Goal: Information Seeking & Learning: Learn about a topic

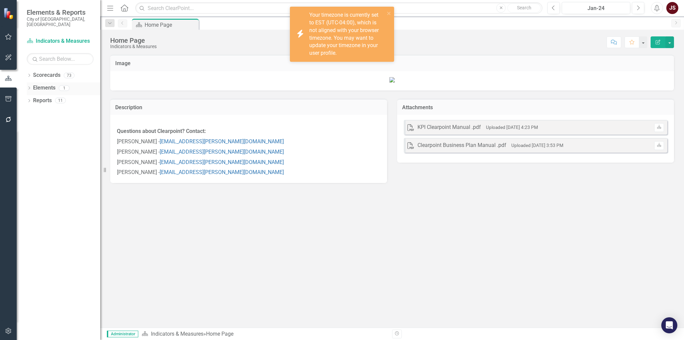
scroll to position [100, 0]
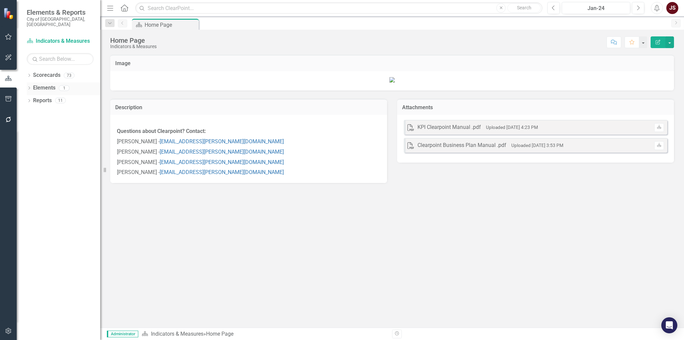
click at [30, 86] on div "Dropdown" at bounding box center [29, 89] width 5 height 6
click at [31, 73] on div "Dropdown" at bounding box center [29, 76] width 5 height 6
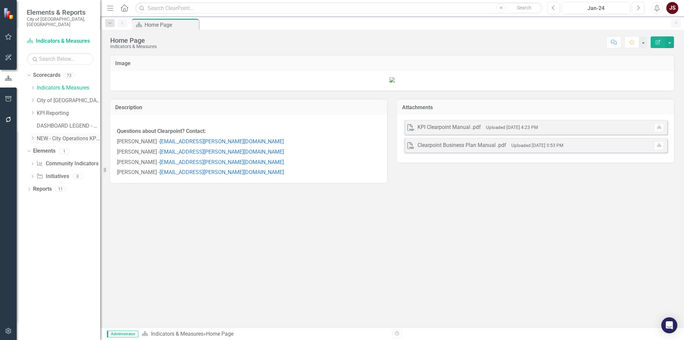
click at [34, 133] on div "Dropdown NEW - City Operations KPIs" at bounding box center [65, 138] width 70 height 11
click at [31, 136] on div "Dropdown" at bounding box center [32, 139] width 5 height 6
click at [31, 135] on div "Dropdown NEW - City Operations KPIs" at bounding box center [65, 138] width 70 height 11
click at [32, 135] on icon "Dropdown" at bounding box center [32, 137] width 4 height 5
click at [32, 111] on icon "Dropdown" at bounding box center [32, 113] width 5 height 4
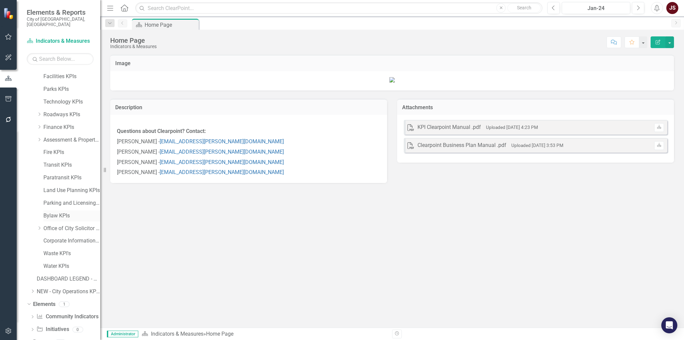
scroll to position [78, 0]
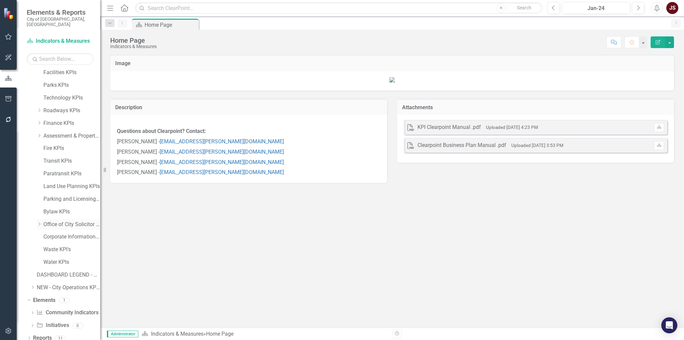
click at [38, 222] on icon "Dropdown" at bounding box center [39, 224] width 5 height 4
click at [38, 221] on icon "Dropdown" at bounding box center [39, 223] width 4 height 5
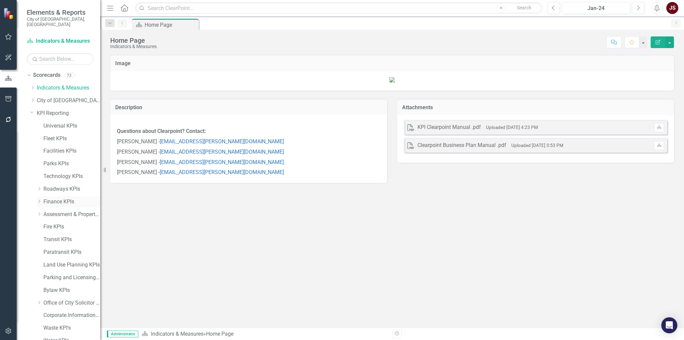
click at [41, 199] on icon "Dropdown" at bounding box center [39, 201] width 5 height 4
click at [39, 198] on icon "Dropdown" at bounding box center [39, 200] width 4 height 5
click at [40, 199] on icon "Dropdown" at bounding box center [39, 201] width 5 height 4
click at [57, 211] on link "Procurement KPIs" at bounding box center [75, 215] width 50 height 8
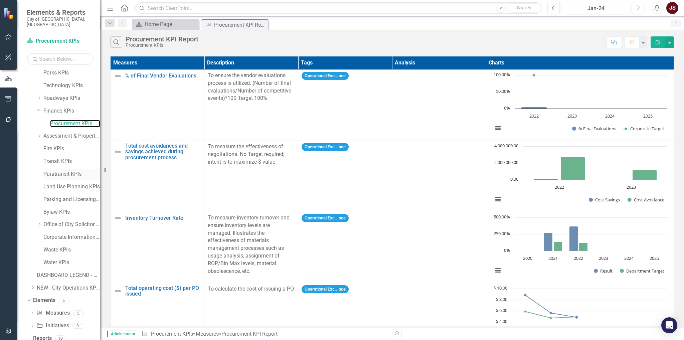
scroll to position [91, 0]
click at [59, 196] on link "Parking and Licensing KPIs" at bounding box center [71, 200] width 57 height 8
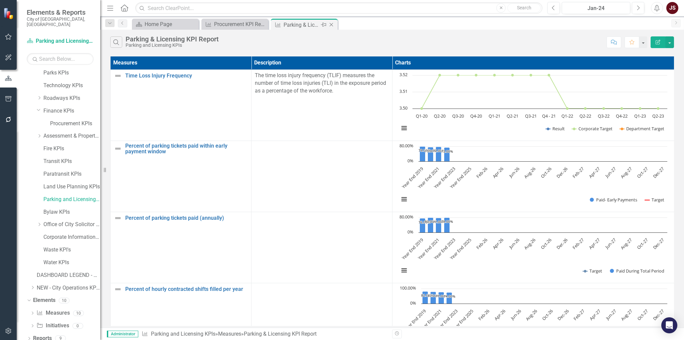
click at [334, 24] on icon "Close" at bounding box center [331, 24] width 7 height 5
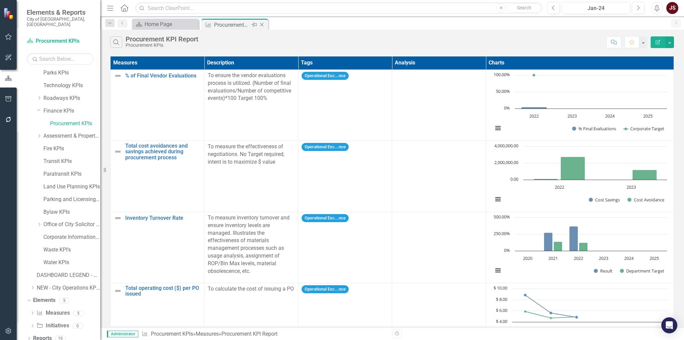
click at [262, 26] on icon "Close" at bounding box center [261, 24] width 7 height 5
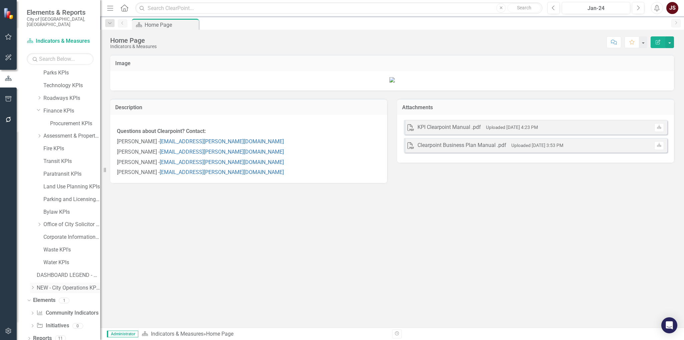
click at [32, 286] on icon "Dropdown" at bounding box center [32, 288] width 5 height 4
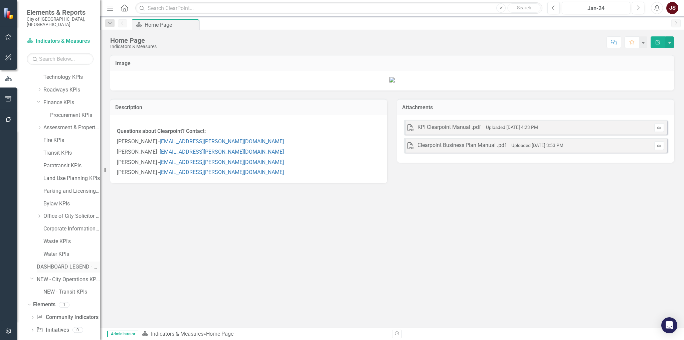
scroll to position [104, 0]
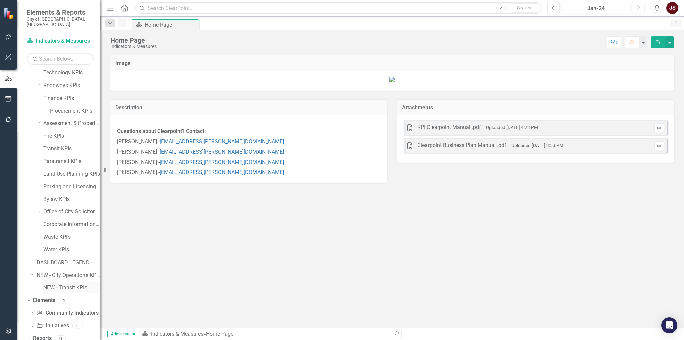
click at [65, 284] on link "NEW - Transit KPIs" at bounding box center [71, 288] width 57 height 8
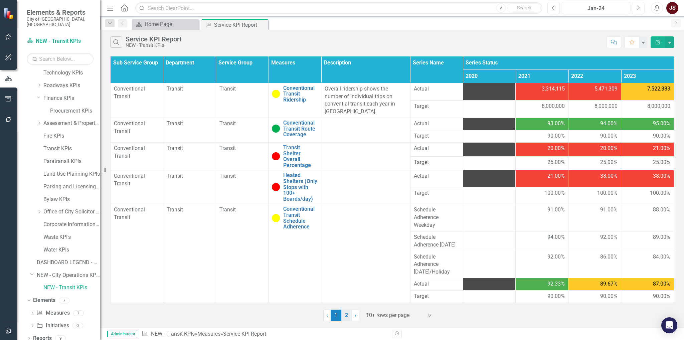
click at [346, 315] on link "2" at bounding box center [346, 315] width 11 height 11
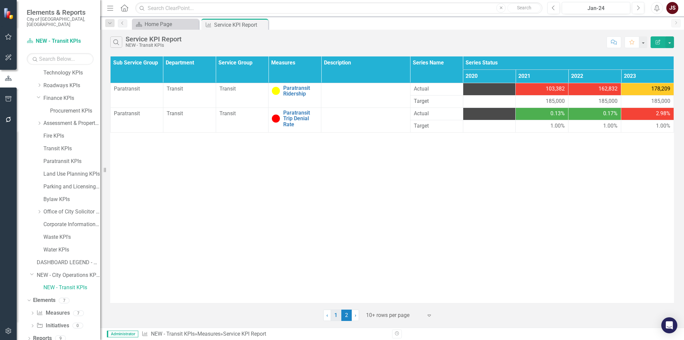
click at [337, 318] on link "1" at bounding box center [336, 315] width 11 height 11
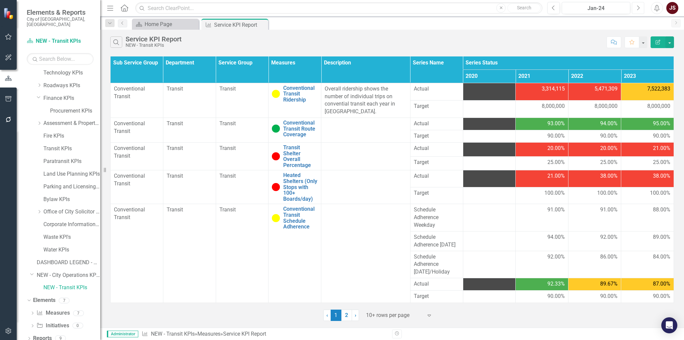
click at [640, 9] on icon "Next" at bounding box center [638, 8] width 4 height 6
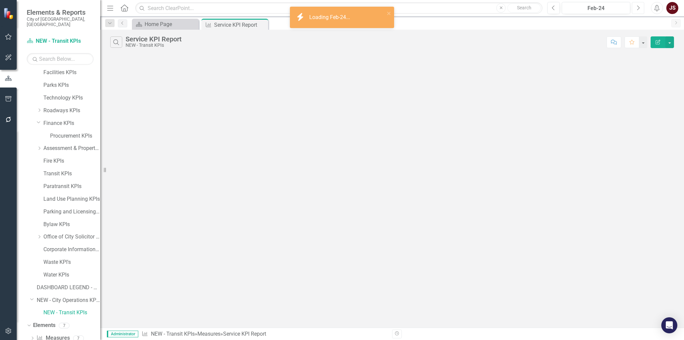
scroll to position [104, 0]
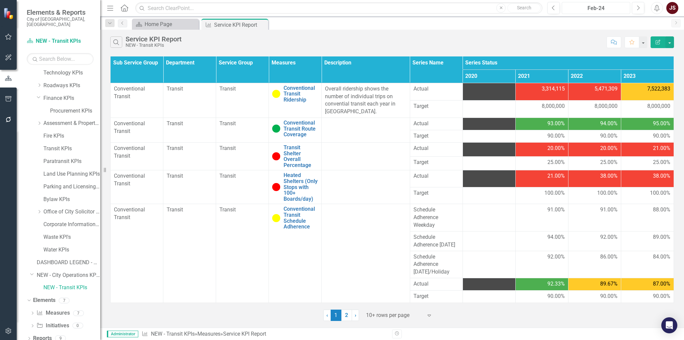
click at [624, 9] on div "Feb-24" at bounding box center [596, 8] width 64 height 8
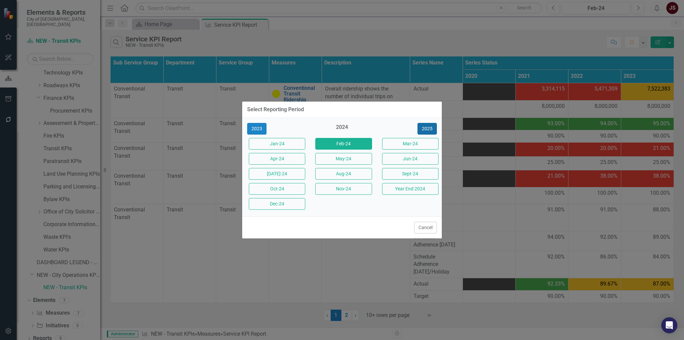
click at [423, 127] on button "2025" at bounding box center [426, 129] width 19 height 12
click at [350, 177] on button "Aug-25" at bounding box center [343, 174] width 56 height 12
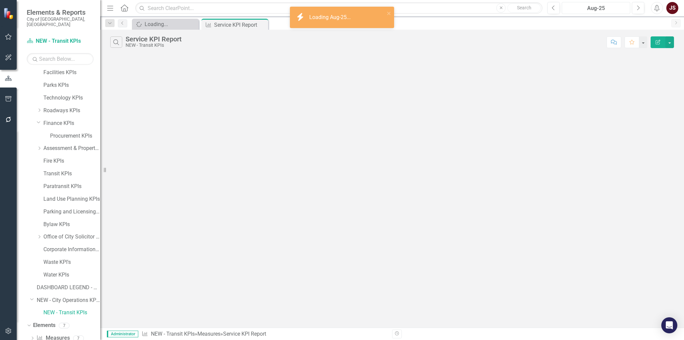
scroll to position [104, 0]
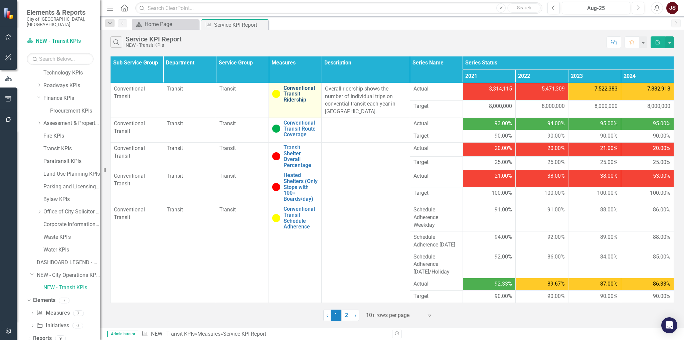
click at [293, 92] on link "Conventional Transit Ridership" at bounding box center [301, 94] width 34 height 18
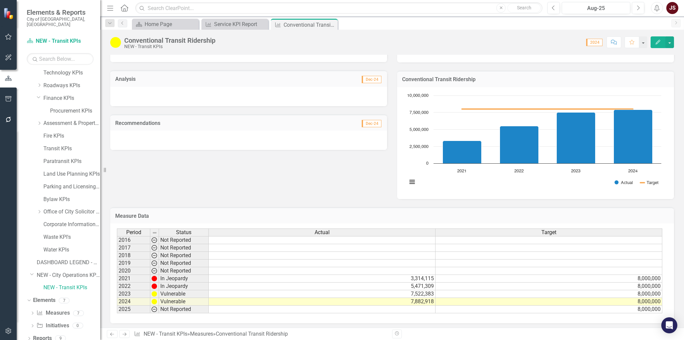
scroll to position [74, 0]
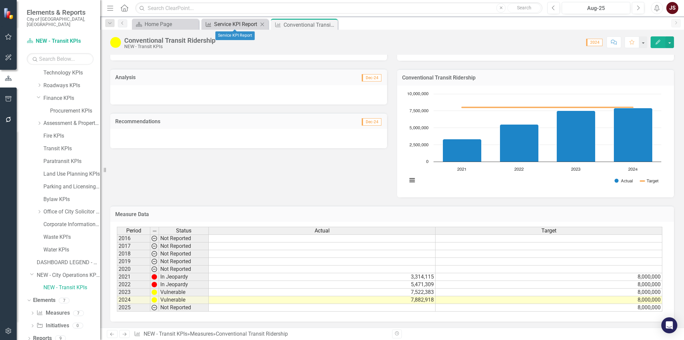
click at [223, 23] on div "Service KPI Report" at bounding box center [236, 24] width 44 height 8
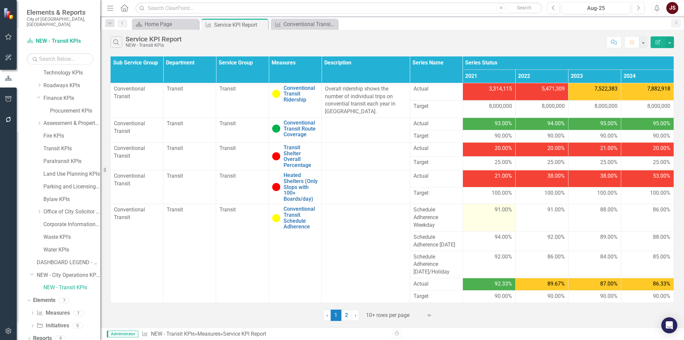
scroll to position [7, 0]
click at [345, 314] on link "2" at bounding box center [346, 315] width 11 height 11
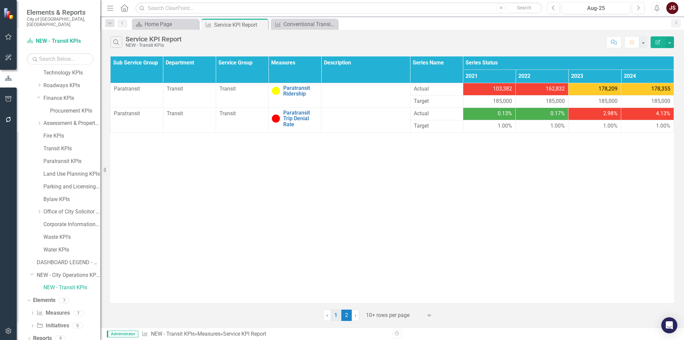
click at [339, 313] on link "1" at bounding box center [336, 315] width 11 height 11
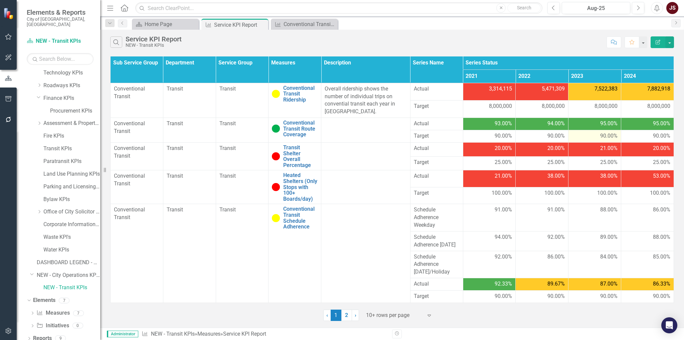
scroll to position [7, 0]
click at [348, 315] on link "2" at bounding box center [346, 315] width 11 height 11
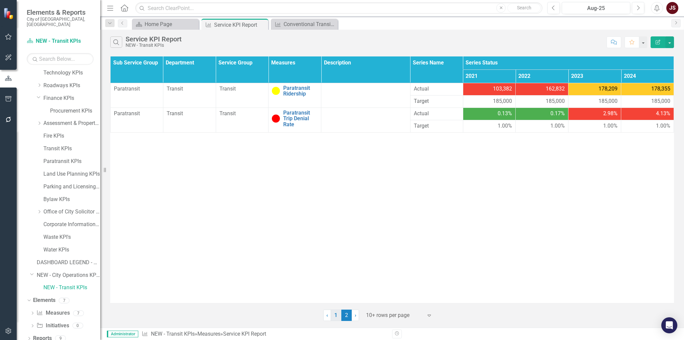
click at [338, 313] on link "1" at bounding box center [336, 315] width 11 height 11
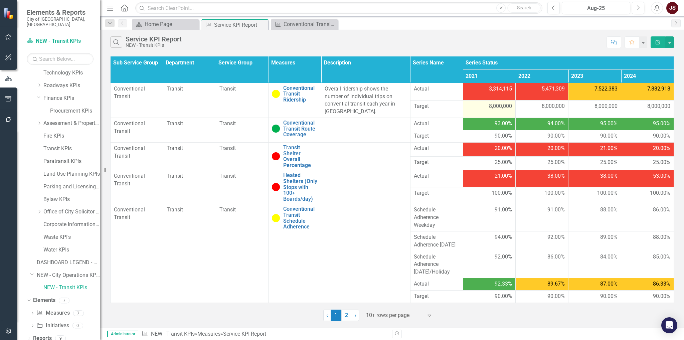
click at [507, 107] on span "8,000,000" at bounding box center [500, 107] width 23 height 8
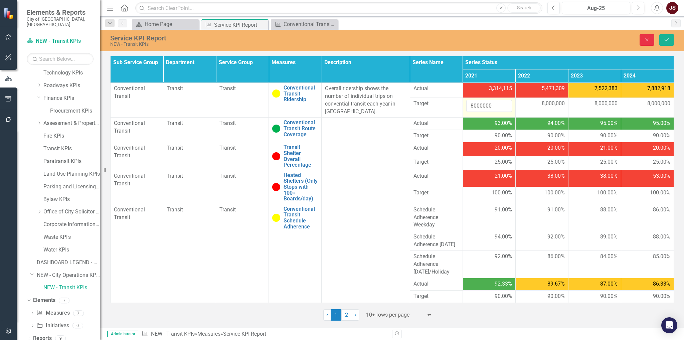
click at [642, 40] on button "Close" at bounding box center [646, 40] width 15 height 12
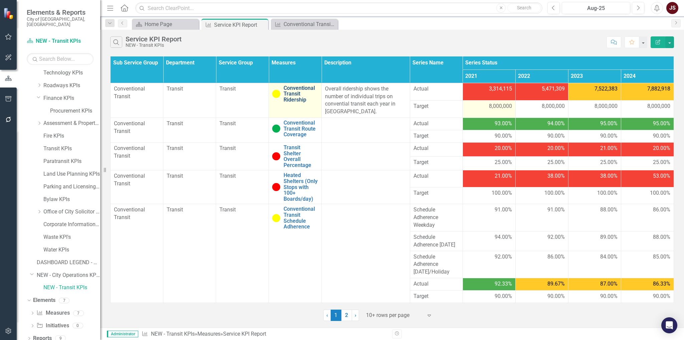
click at [298, 90] on link "Conventional Transit Ridership" at bounding box center [301, 94] width 34 height 18
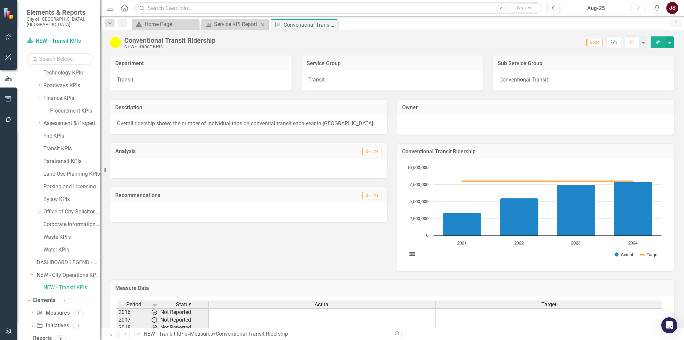
click at [243, 28] on div "Measure Service KPI Report Close" at bounding box center [234, 24] width 67 height 11
click at [242, 25] on div "Service KPI Report" at bounding box center [236, 24] width 44 height 8
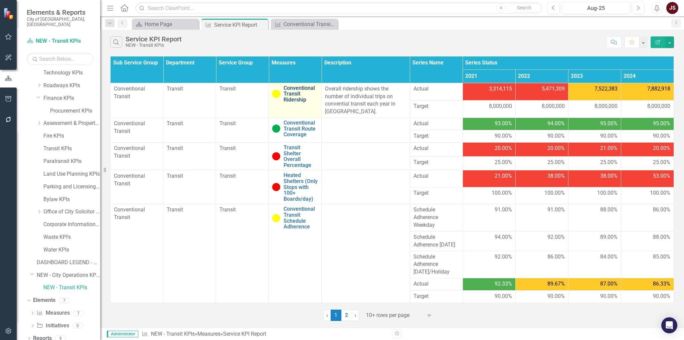
click at [302, 90] on link "Conventional Transit Ridership" at bounding box center [301, 94] width 34 height 18
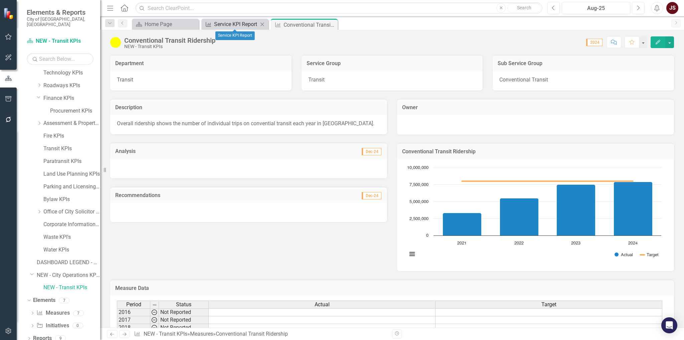
click at [230, 24] on div "Service KPI Report" at bounding box center [236, 24] width 44 height 8
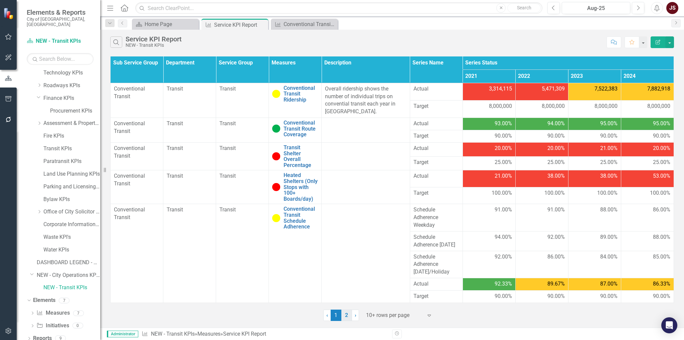
click at [349, 315] on link "2" at bounding box center [346, 315] width 11 height 11
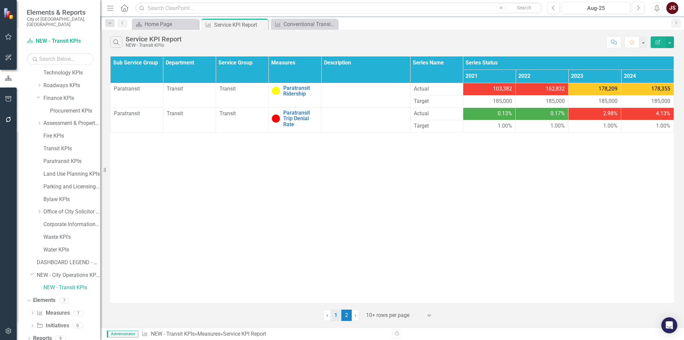
click at [336, 311] on link "1" at bounding box center [336, 315] width 11 height 11
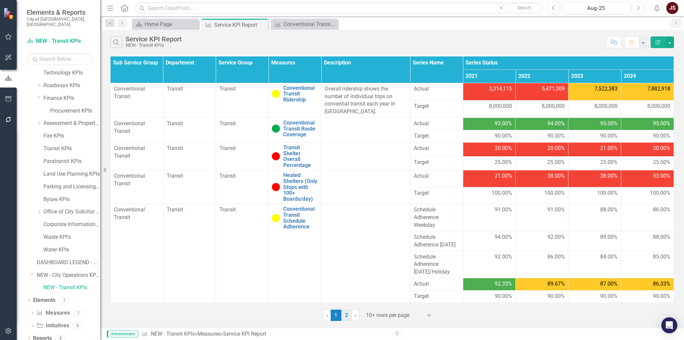
click at [346, 314] on link "2" at bounding box center [346, 315] width 11 height 11
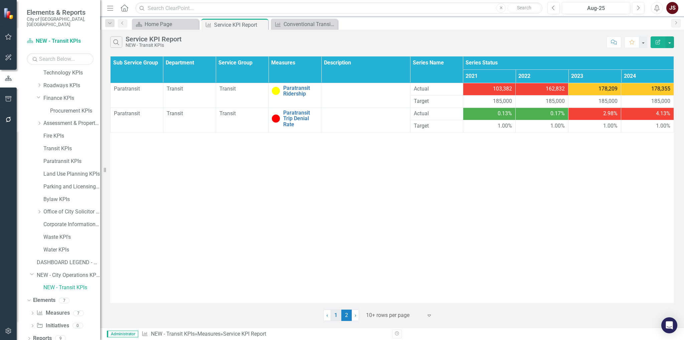
click at [338, 313] on link "1" at bounding box center [336, 315] width 11 height 11
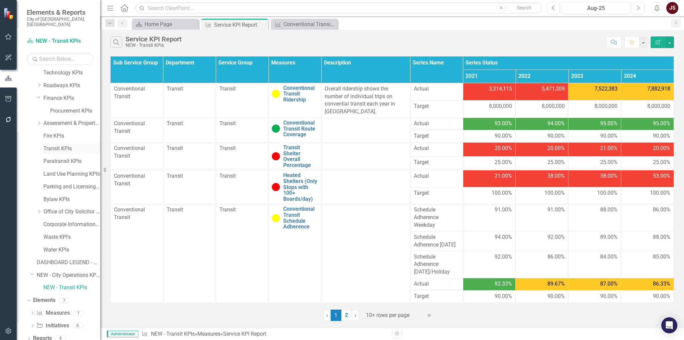
click at [51, 145] on link "Transit KPIs" at bounding box center [71, 149] width 57 height 8
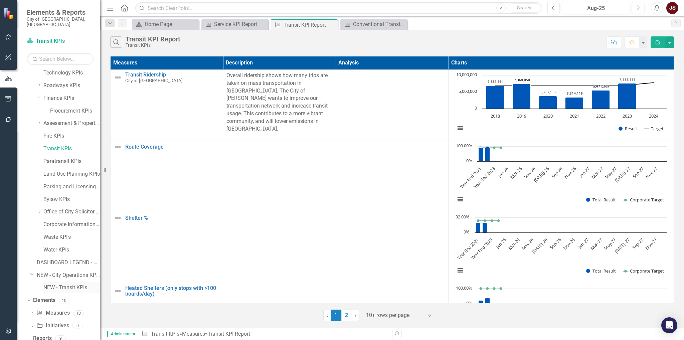
click at [67, 285] on link "NEW - Transit KPIs" at bounding box center [71, 288] width 57 height 8
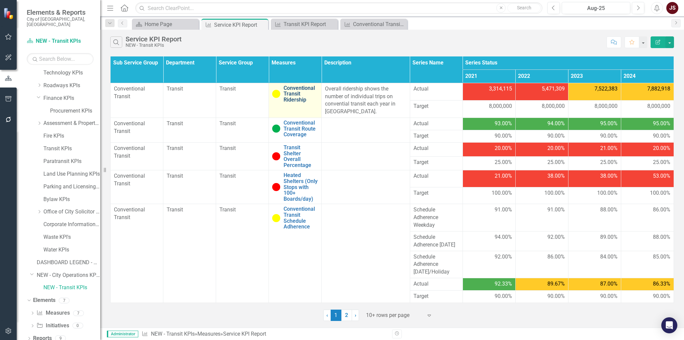
click at [302, 89] on link "Conventional Transit Ridership" at bounding box center [301, 94] width 34 height 18
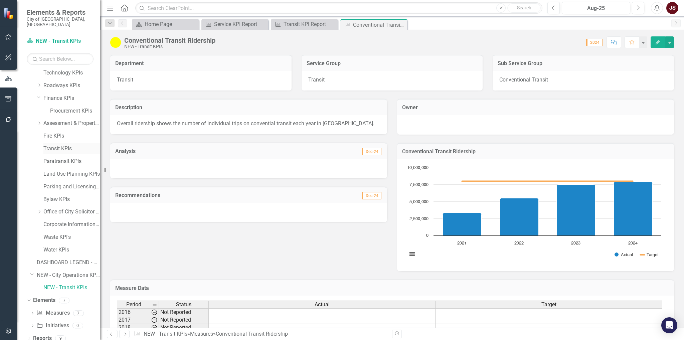
click at [59, 146] on link "Transit KPIs" at bounding box center [71, 149] width 57 height 8
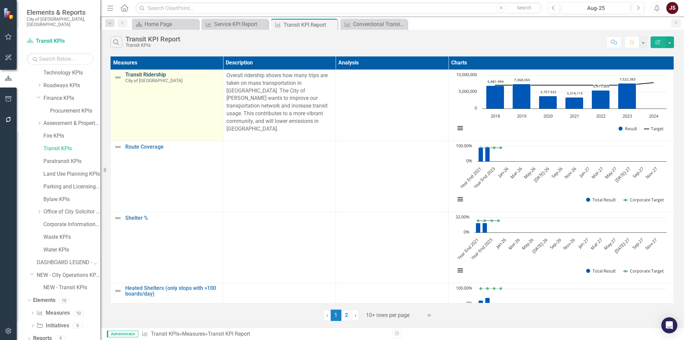
click at [151, 73] on link "Transit Ridership" at bounding box center [172, 75] width 94 height 6
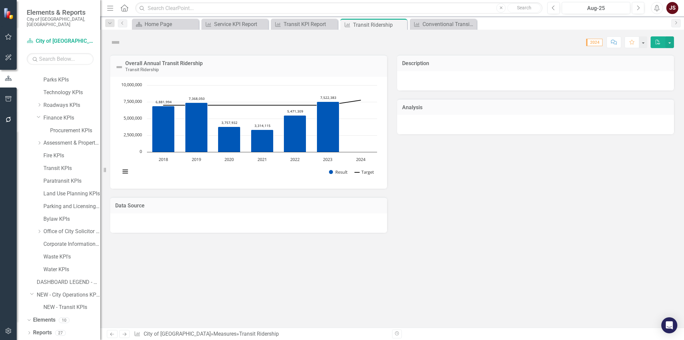
scroll to position [104, 0]
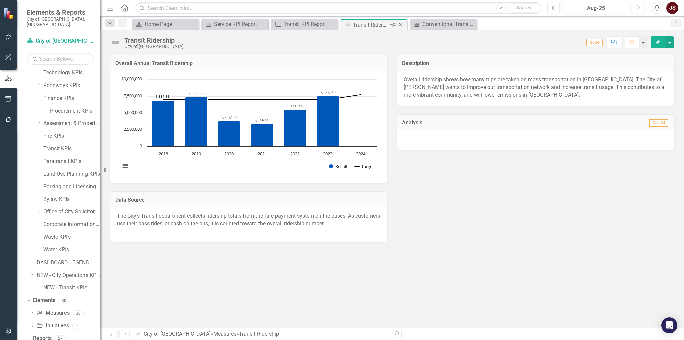
click at [401, 23] on icon at bounding box center [401, 25] width 4 height 4
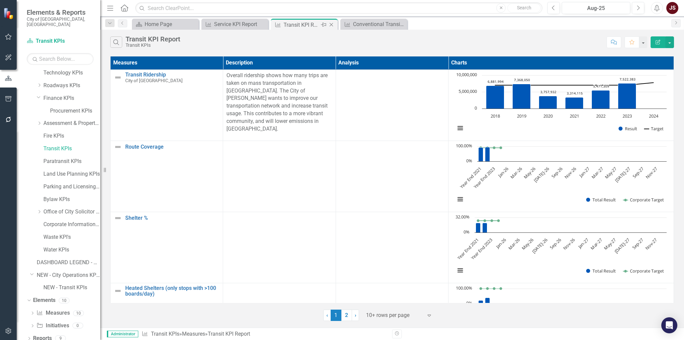
click at [306, 25] on div "Transit KPI Report" at bounding box center [302, 25] width 36 height 8
click at [241, 23] on div "Service KPI Report" at bounding box center [236, 24] width 44 height 8
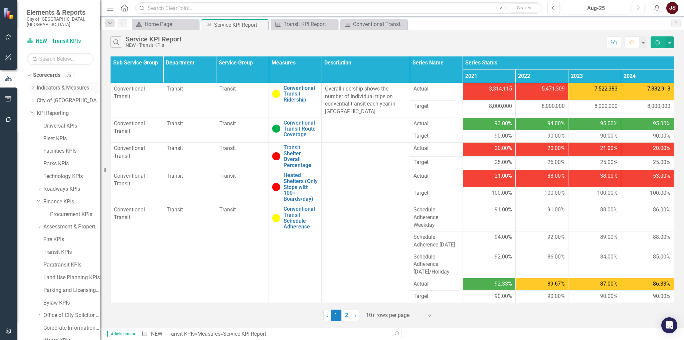
click at [35, 86] on icon "Dropdown" at bounding box center [32, 88] width 5 height 4
click at [64, 97] on link "Economic Prosperity" at bounding box center [71, 101] width 57 height 8
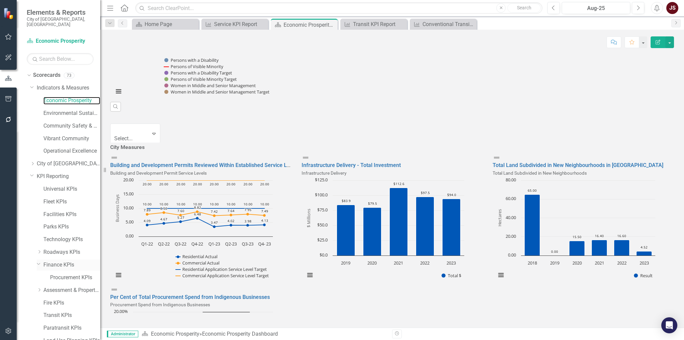
scroll to position [134, 0]
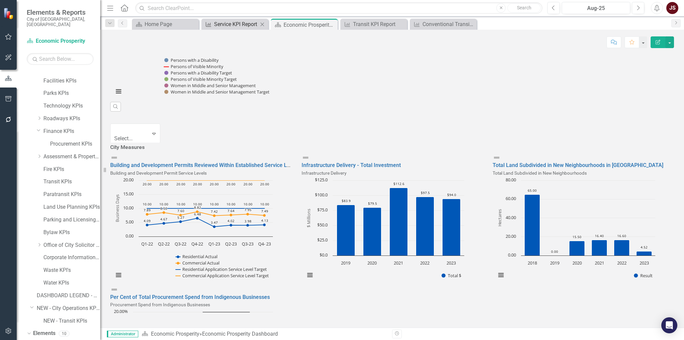
click at [244, 22] on div "Service KPI Report" at bounding box center [236, 24] width 44 height 8
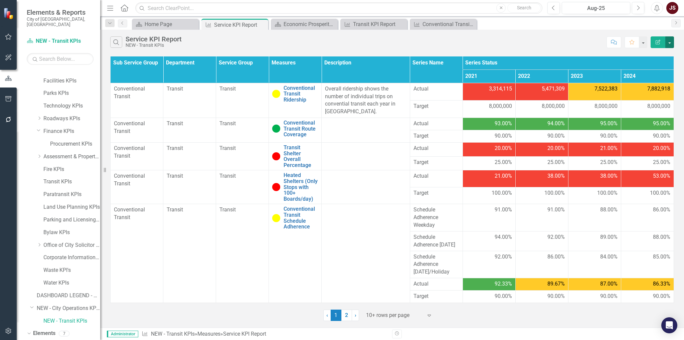
click at [668, 39] on button "button" at bounding box center [669, 42] width 9 height 12
click at [659, 54] on link "Edit Report Edit Report" at bounding box center [647, 54] width 53 height 12
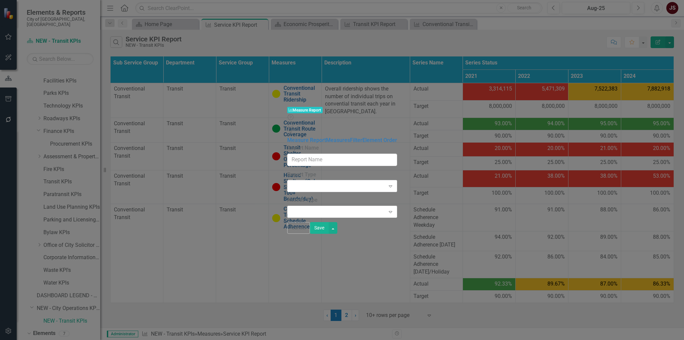
type input "Service KPI Report"
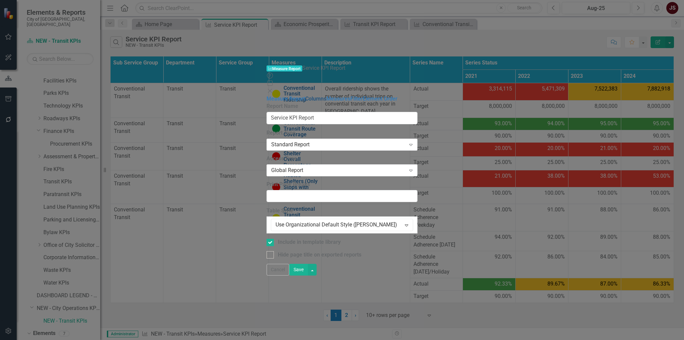
click at [305, 96] on link "Columns" at bounding box center [315, 99] width 21 height 6
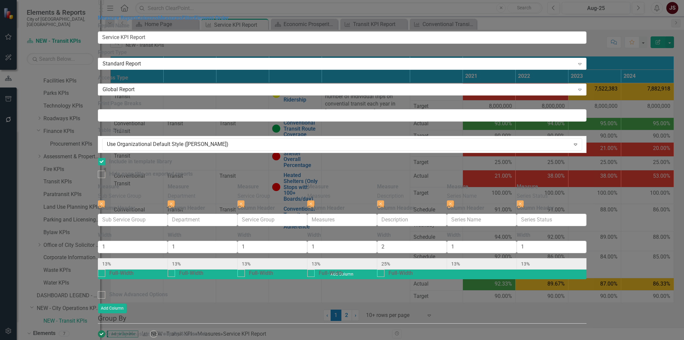
click at [105, 7] on icon "Close" at bounding box center [101, 9] width 7 height 5
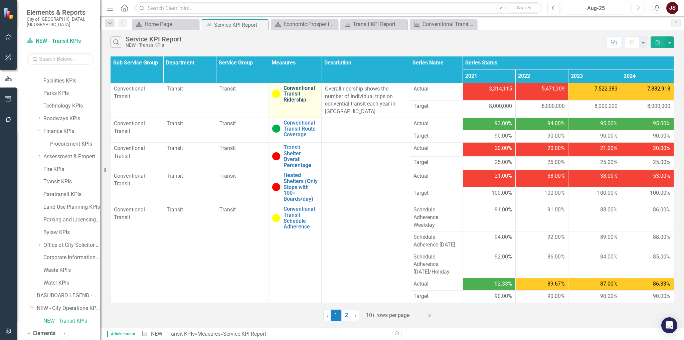
click at [297, 90] on link "Conventional Transit Ridership" at bounding box center [301, 94] width 34 height 18
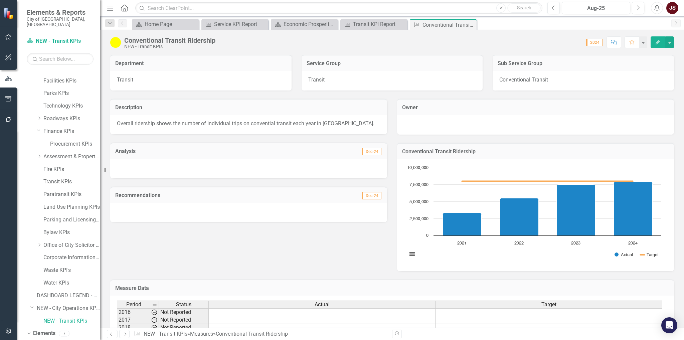
click at [448, 131] on div at bounding box center [535, 125] width 277 height 20
click at [457, 126] on div at bounding box center [535, 124] width 263 height 8
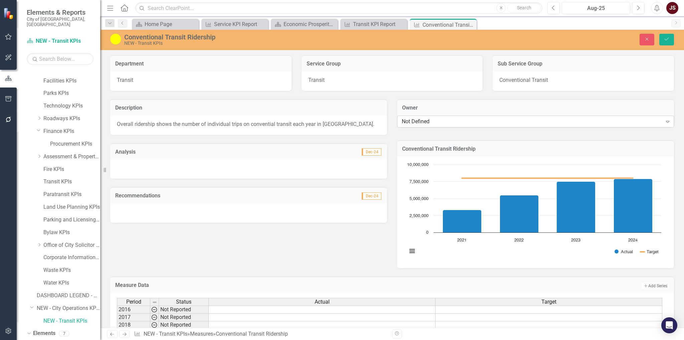
click at [612, 125] on div "Not Defined" at bounding box center [532, 122] width 260 height 8
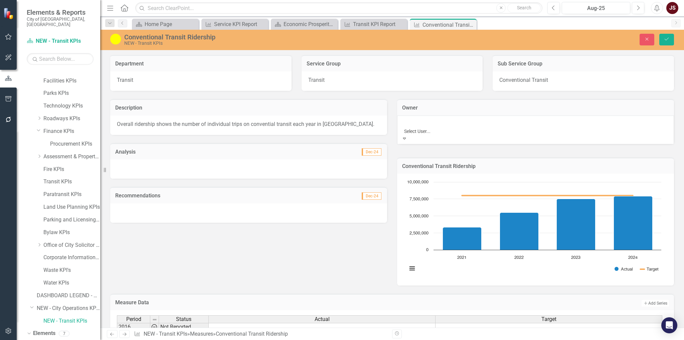
scroll to position [1781, 0]
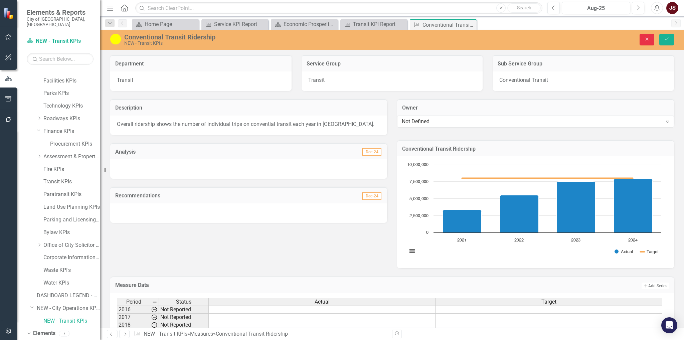
click at [647, 38] on icon "button" at bounding box center [646, 39] width 3 height 3
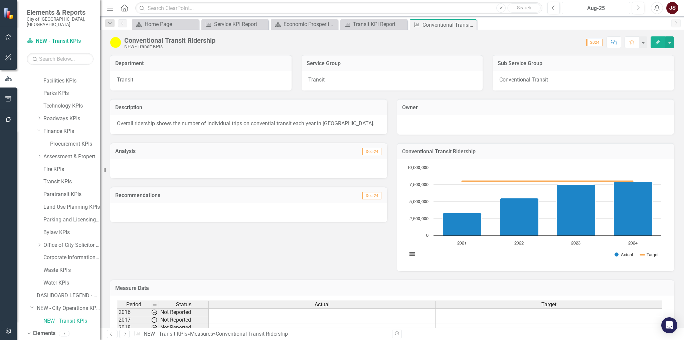
click at [607, 10] on div "Aug-25" at bounding box center [596, 8] width 64 height 8
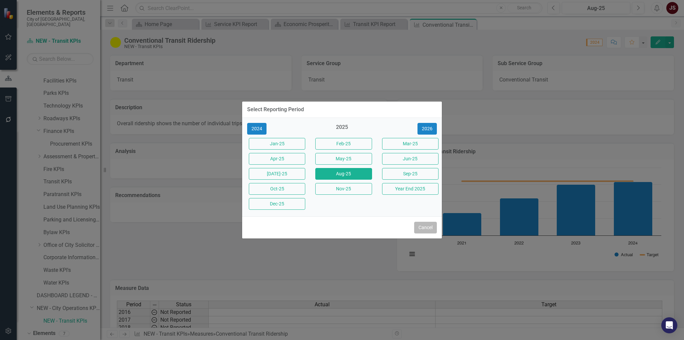
click at [422, 225] on button "Cancel" at bounding box center [425, 228] width 23 height 12
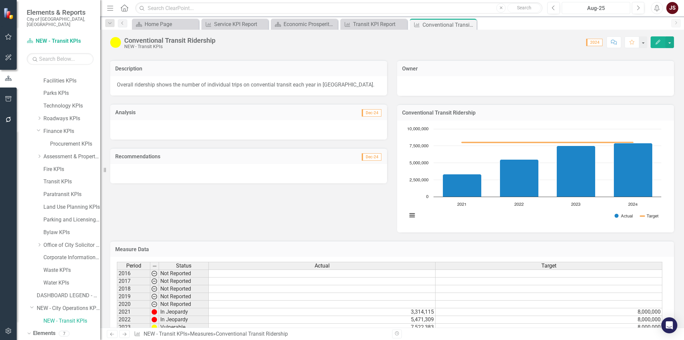
scroll to position [0, 0]
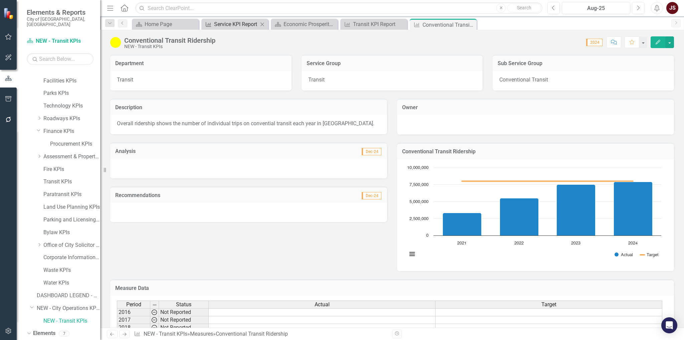
click at [240, 20] on div "Service KPI Report" at bounding box center [236, 24] width 44 height 8
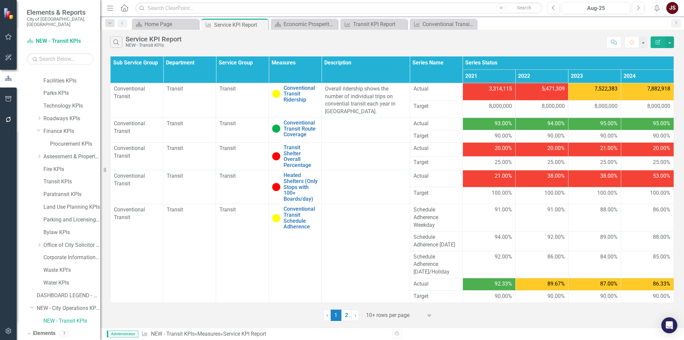
click at [592, 1] on div "Menu Home Search Close Search Previous Aug-25 Next Alerts JS User Edit Profile …" at bounding box center [392, 8] width 584 height 16
click at [593, 6] on div "Aug-25" at bounding box center [596, 8] width 64 height 8
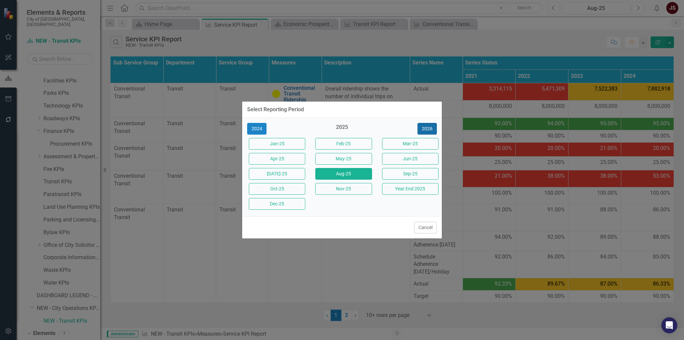
click at [431, 125] on button "2026" at bounding box center [426, 129] width 19 height 12
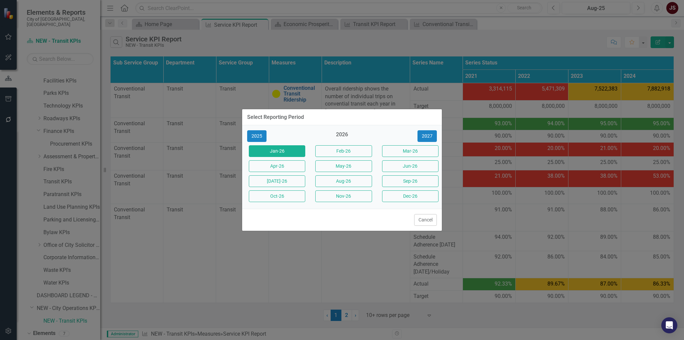
click at [283, 154] on button "Jan-26" at bounding box center [277, 151] width 56 height 12
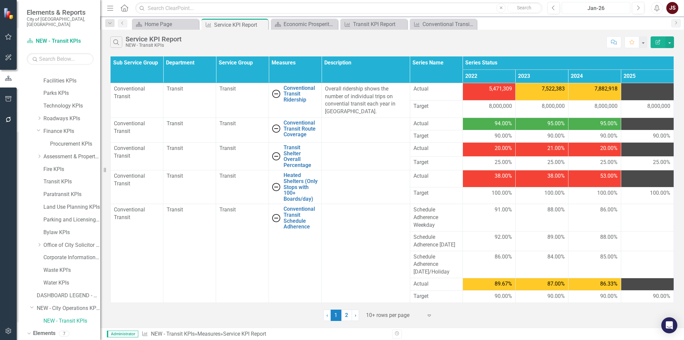
click at [598, 4] on div "Jan-26" at bounding box center [596, 8] width 64 height 8
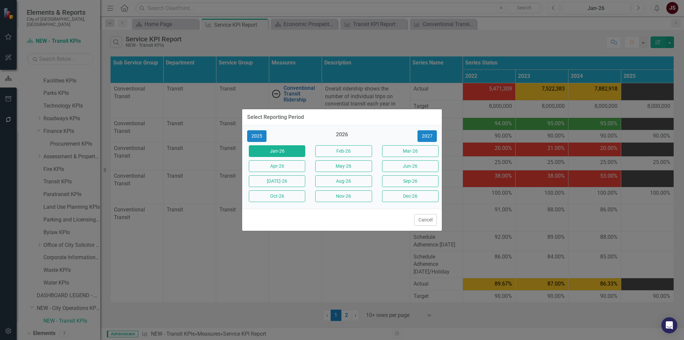
click at [341, 137] on div "2026" at bounding box center [342, 136] width 56 height 11
click at [261, 134] on button "2025" at bounding box center [256, 136] width 19 height 12
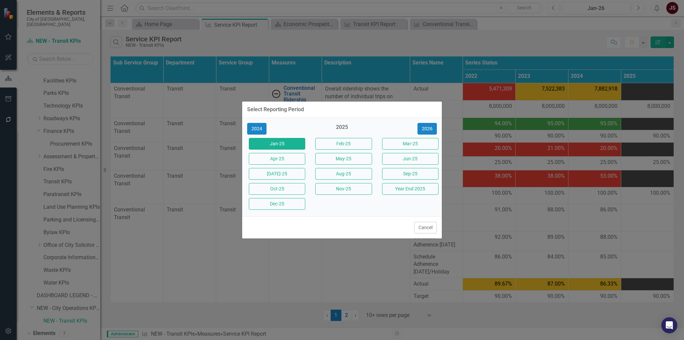
click at [297, 147] on button "Jan-25" at bounding box center [277, 144] width 56 height 12
